Goal: Register for event/course

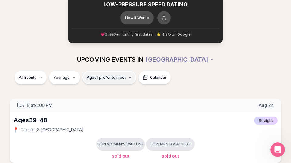
click at [97, 77] on span "Ages I prefer to meet" at bounding box center [106, 77] width 39 height 5
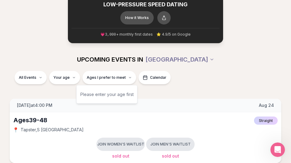
click at [97, 86] on div "Please enter your age first" at bounding box center [106, 94] width 61 height 19
click at [97, 105] on div "[DATE] at 4:00 PM [DATE]" at bounding box center [145, 106] width 271 height 14
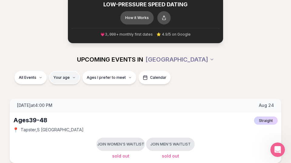
type input "**"
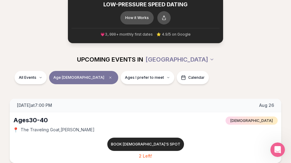
click at [68, 75] on button "Age [DEMOGRAPHIC_DATA]" at bounding box center [83, 77] width 69 height 13
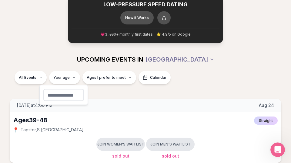
type input "**"
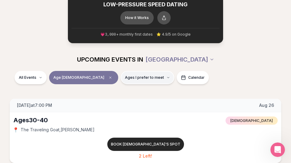
click at [120, 73] on button "Ages I prefer to meet" at bounding box center [147, 77] width 54 height 13
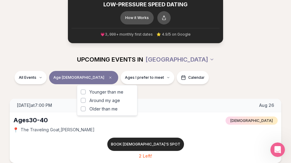
click at [97, 102] on span "Around my age" at bounding box center [104, 101] width 31 height 6
click at [86, 102] on button "Around my age" at bounding box center [83, 100] width 5 height 5
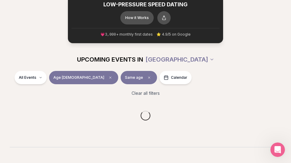
click at [230, 136] on section "UPCOMING EVENTS IN [GEOGRAPHIC_DATA] All Events Age [DEMOGRAPHIC_DATA] Same age…" at bounding box center [145, 97] width 291 height 99
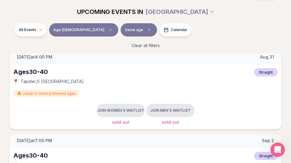
scroll to position [252, 0]
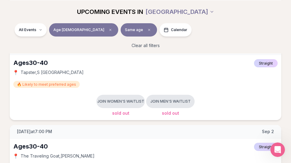
click at [16, 36] on div "All Events" at bounding box center [31, 29] width 32 height 13
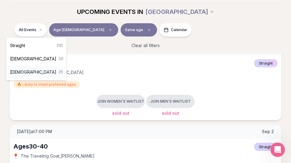
click at [15, 73] on span "[DEMOGRAPHIC_DATA]" at bounding box center [33, 72] width 46 height 6
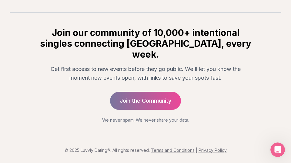
scroll to position [156, 0]
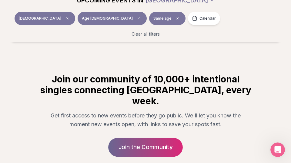
click at [138, 138] on link "Join the Community" at bounding box center [145, 147] width 74 height 19
